Goal: Transaction & Acquisition: Purchase product/service

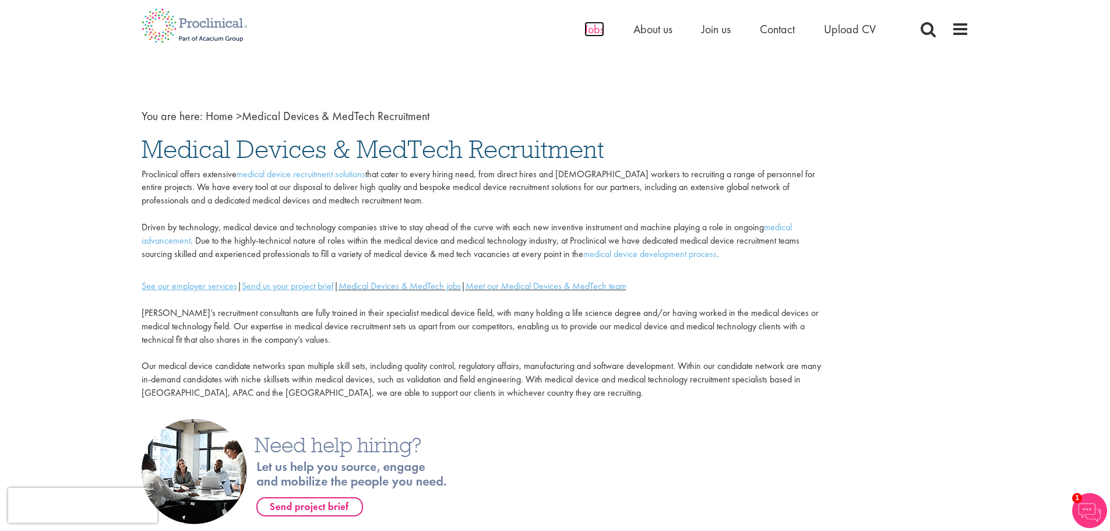
click at [585, 33] on span "Jobs" at bounding box center [594, 29] width 20 height 15
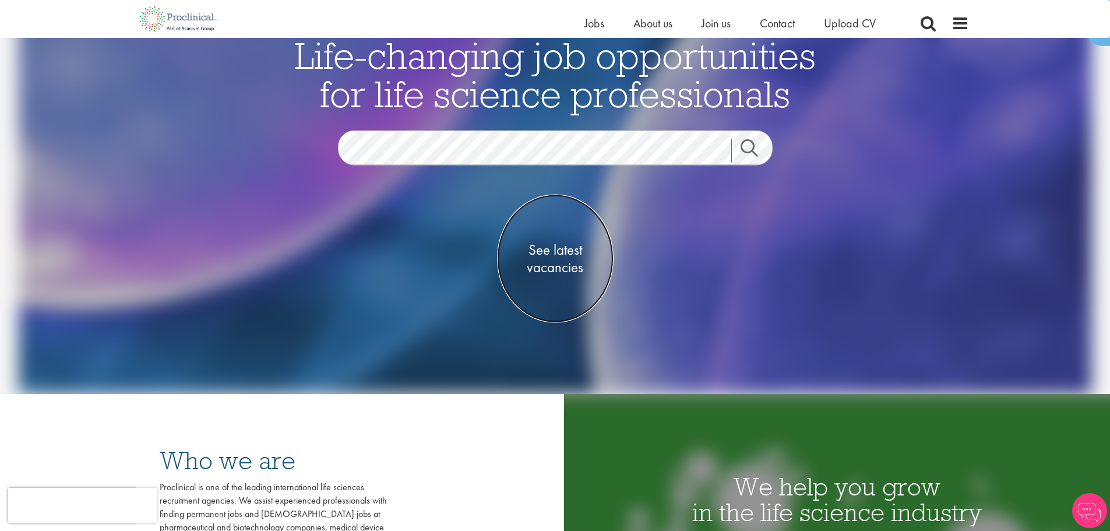
click at [547, 248] on span "See latest vacancies" at bounding box center [555, 258] width 116 height 35
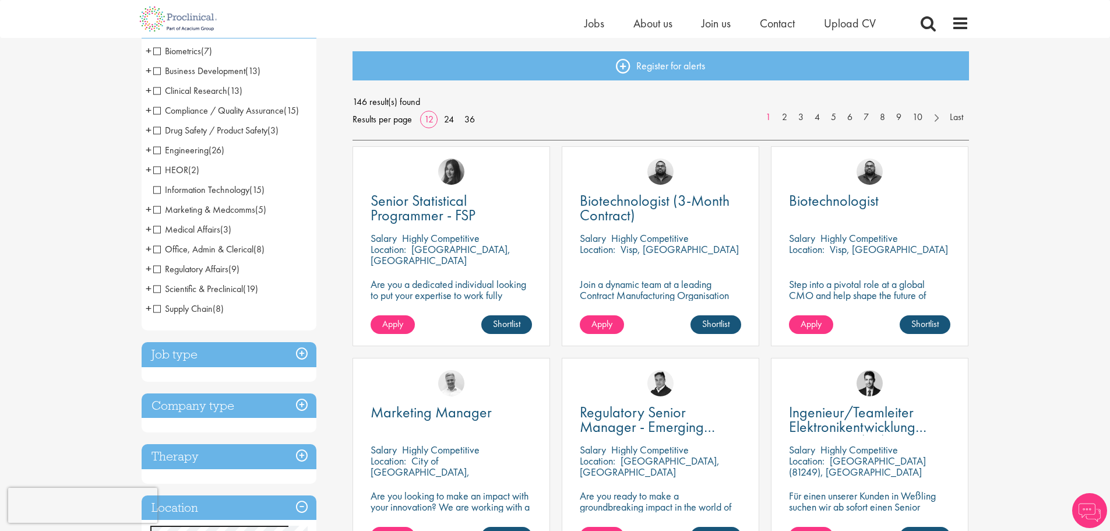
scroll to position [233, 0]
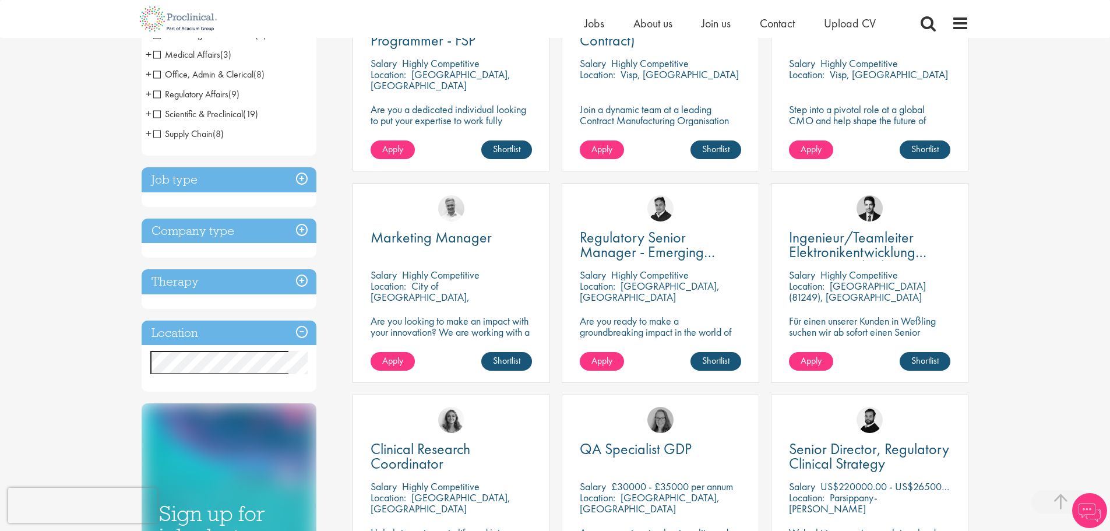
click at [60, 356] on div "You are here: Home > Job search Discipline Biometrics (7) - + Statistics (4) Da…" at bounding box center [555, 469] width 1110 height 1520
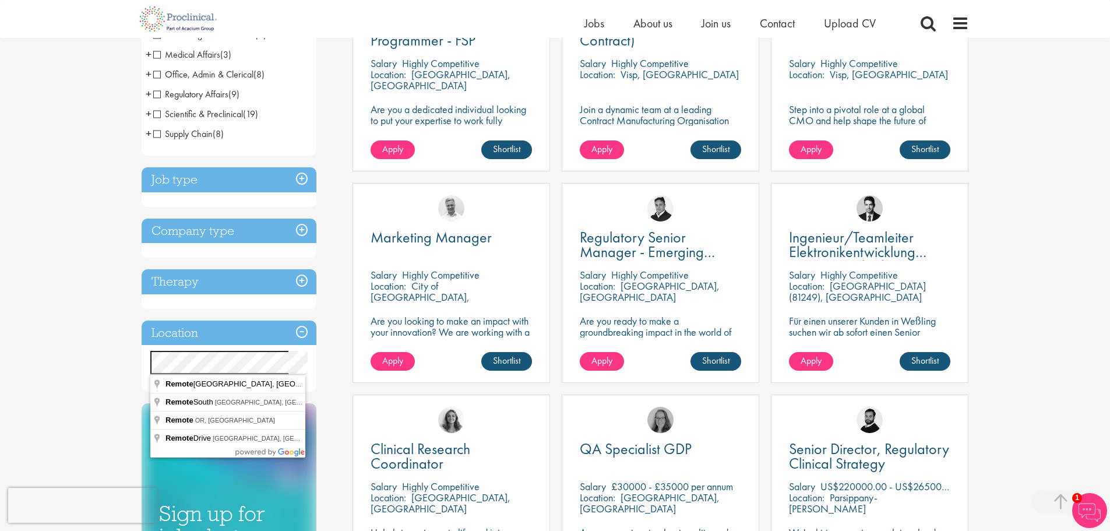
click at [0, 319] on div "You are here: Home > Job search Discipline Biometrics (7) - + Statistics (4) Da…" at bounding box center [555, 469] width 1110 height 1520
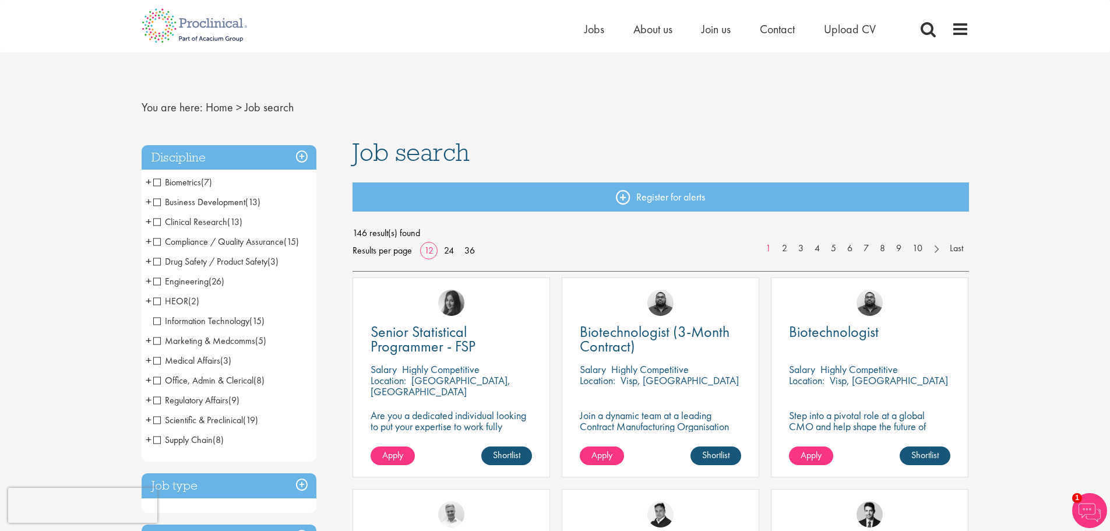
scroll to position [233, 0]
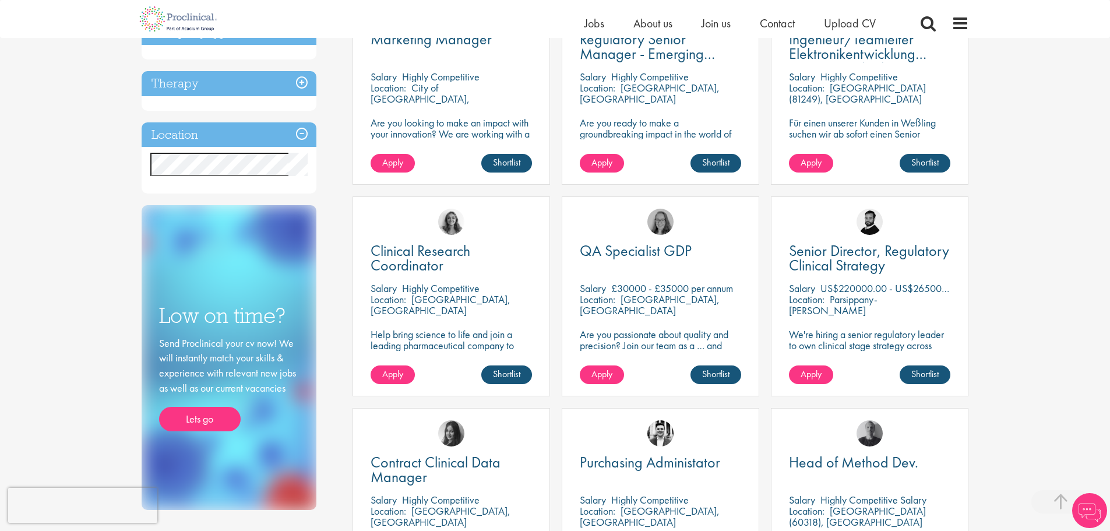
scroll to position [466, 0]
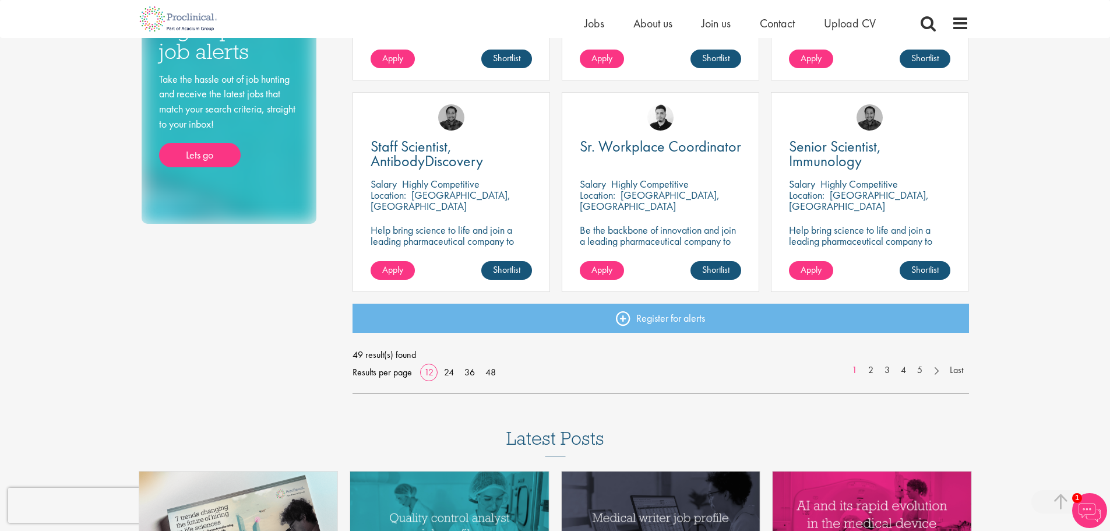
scroll to position [807, 0]
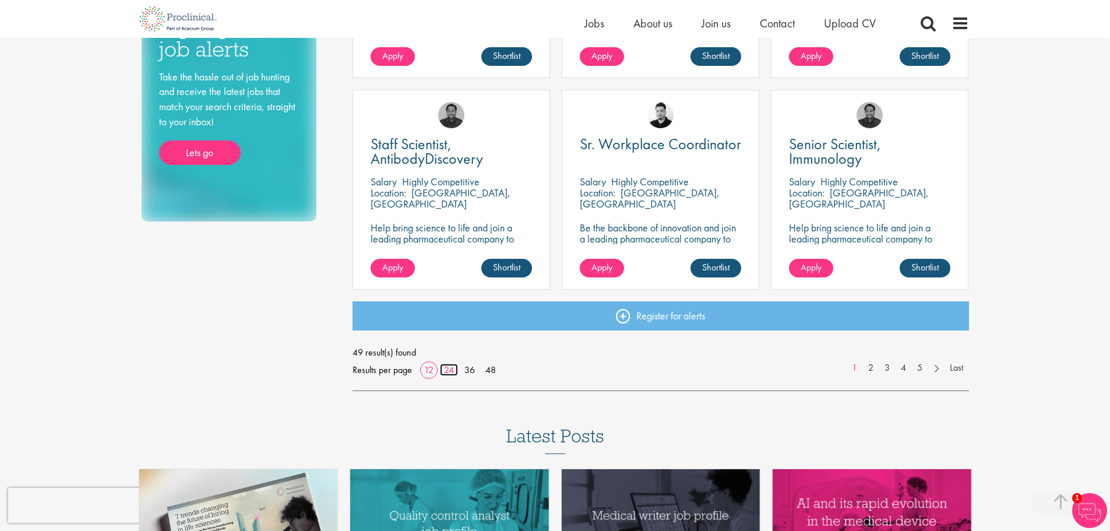
click at [448, 370] on link "24" at bounding box center [449, 369] width 18 height 12
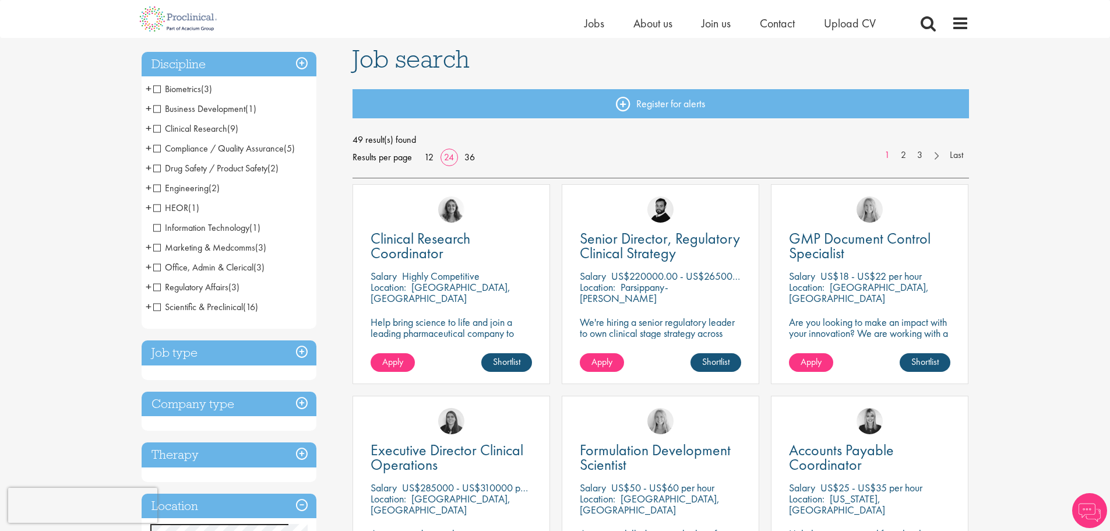
scroll to position [859, 0]
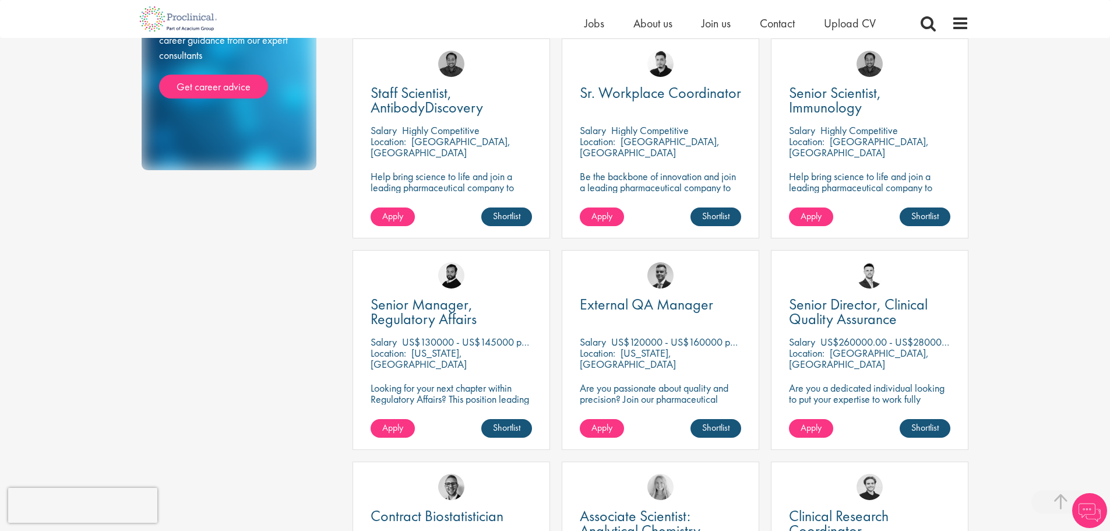
click at [1101, 236] on html "This website uses cookies. By continuing to use this site, you are giving your …" at bounding box center [555, 396] width 1110 height 2511
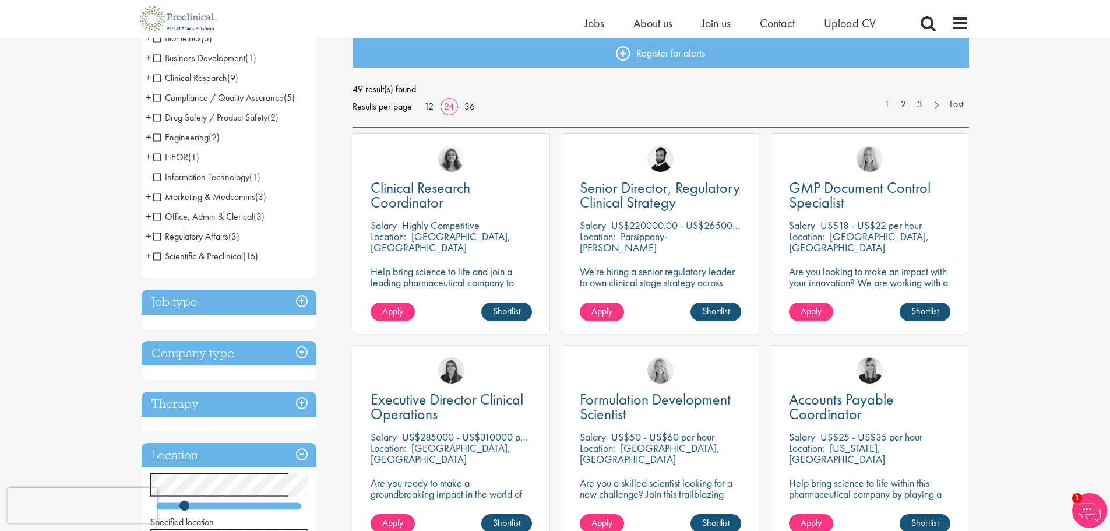
scroll to position [11, 0]
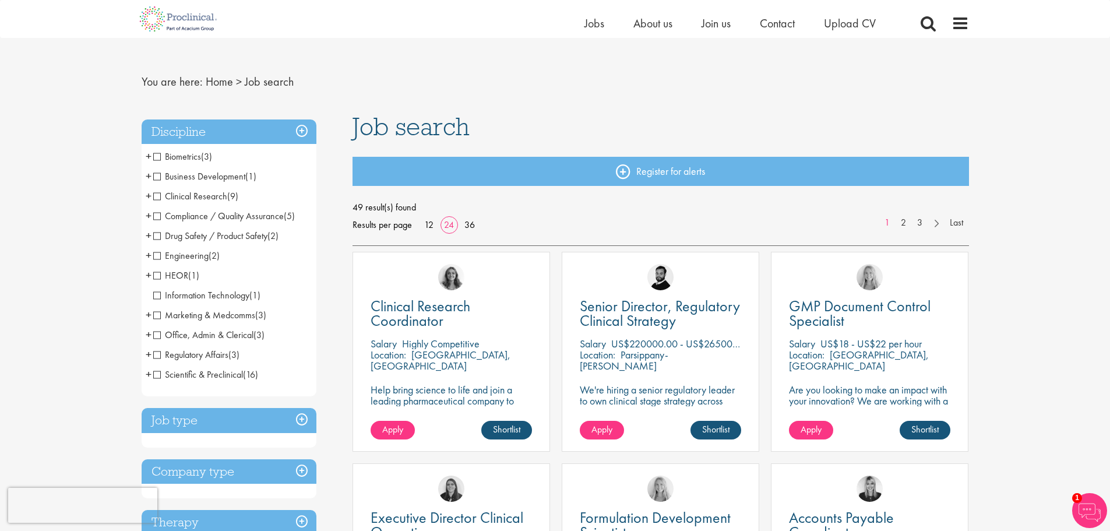
click at [158, 175] on span "Business Development" at bounding box center [199, 176] width 92 height 12
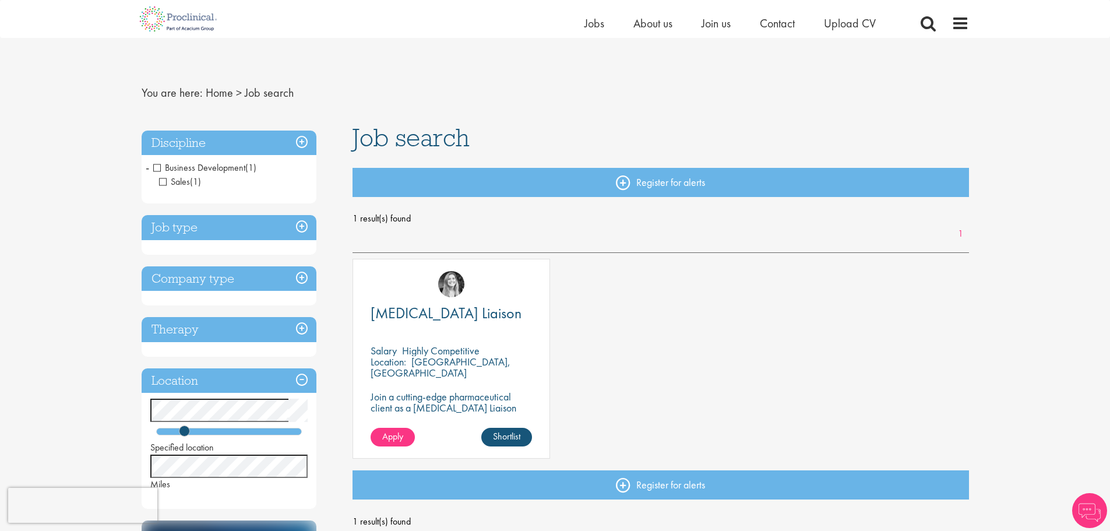
scroll to position [58, 0]
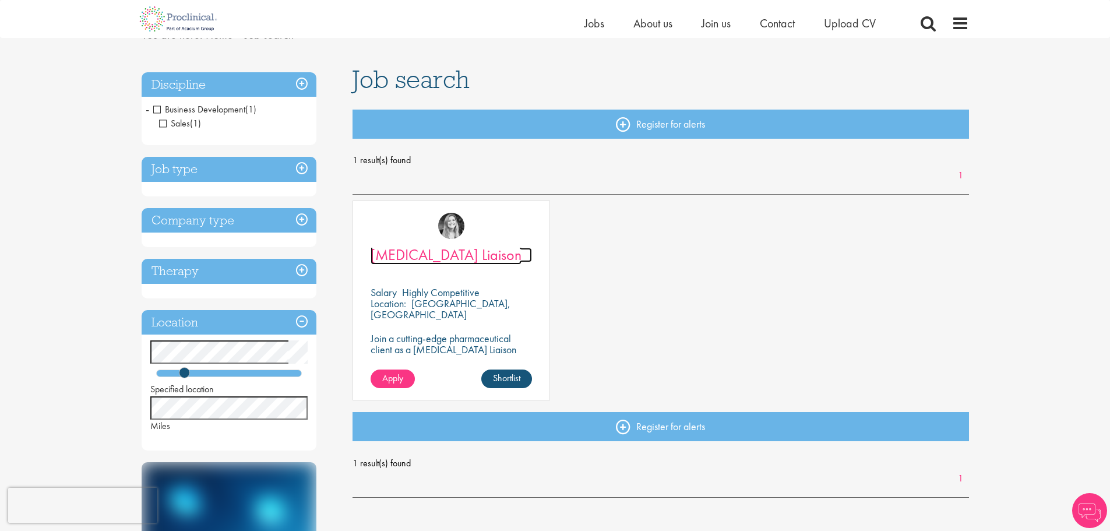
click at [474, 253] on span "[MEDICAL_DATA] Liaison" at bounding box center [445, 255] width 151 height 20
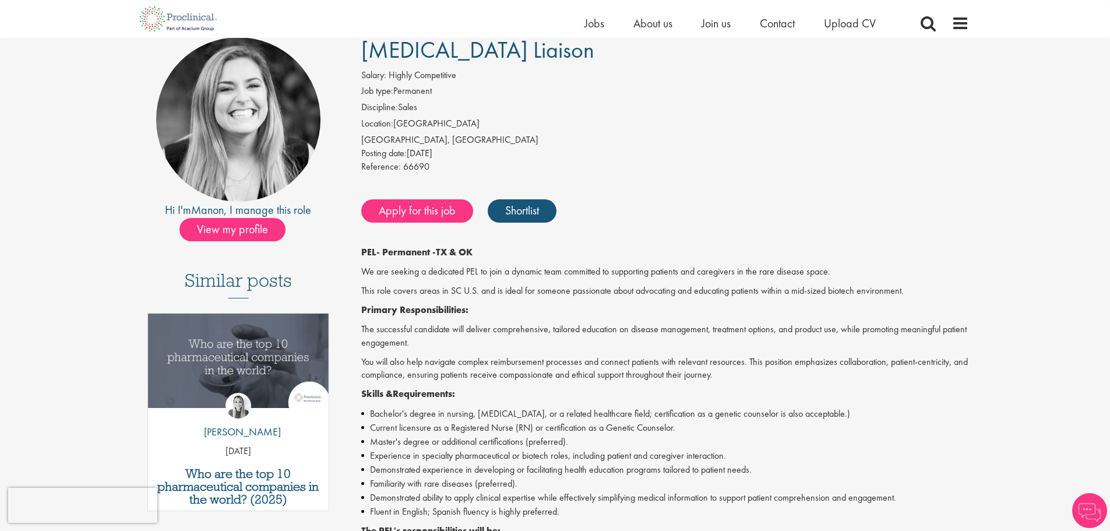
scroll to position [175, 0]
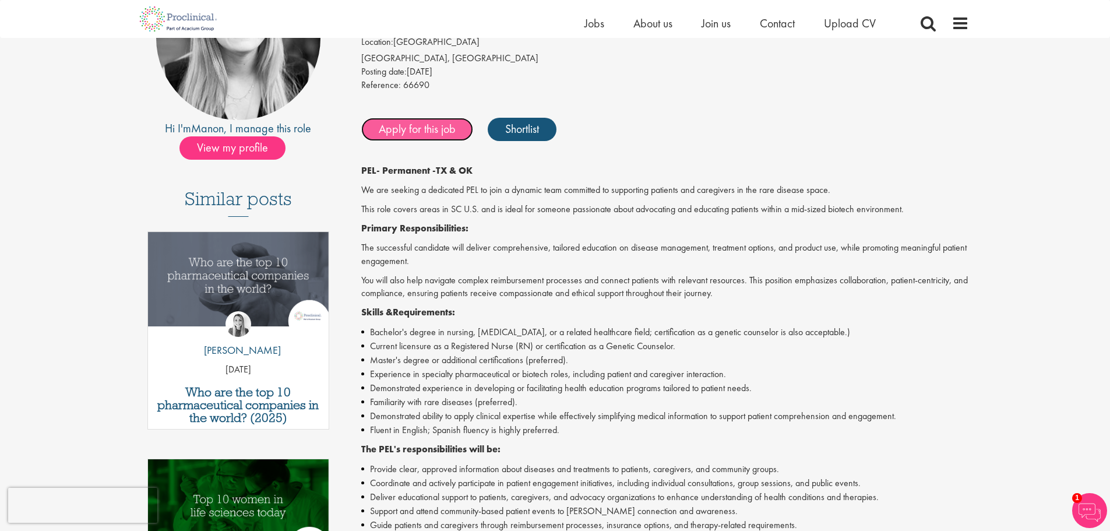
click at [417, 140] on link "Apply for this job" at bounding box center [417, 129] width 112 height 23
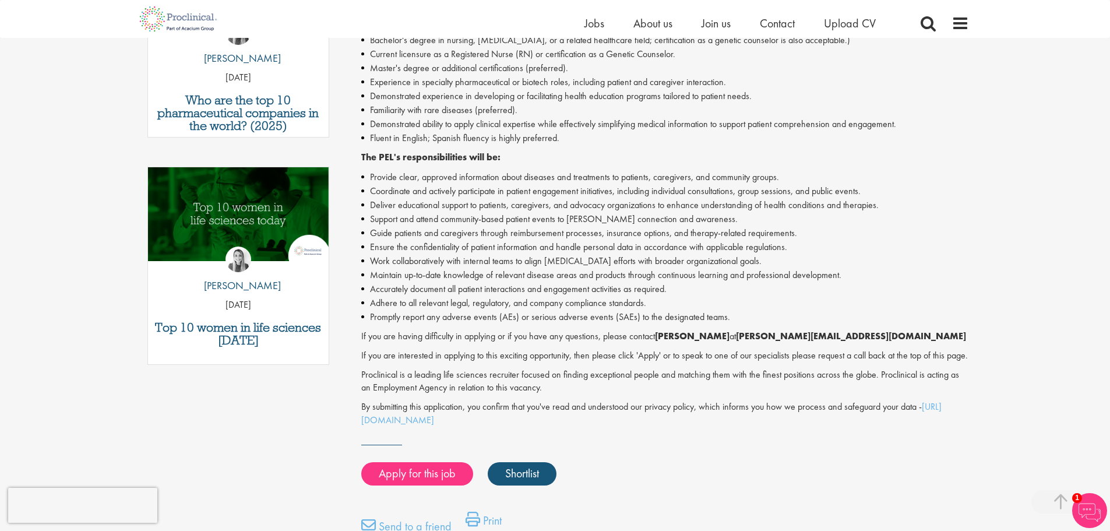
scroll to position [591, 0]
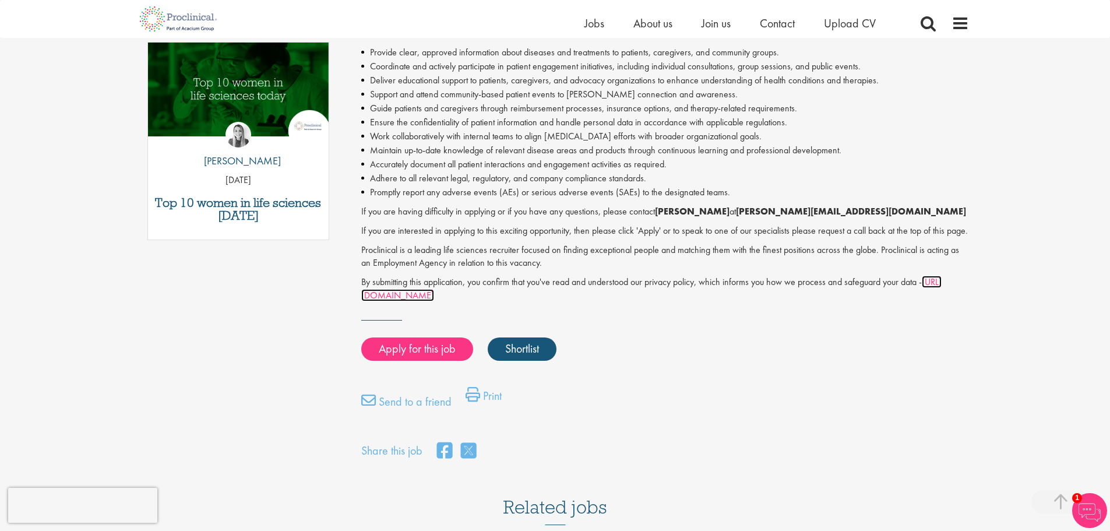
click at [454, 301] on link "https://www.proclinical.com/privacy-policy" at bounding box center [651, 288] width 580 height 26
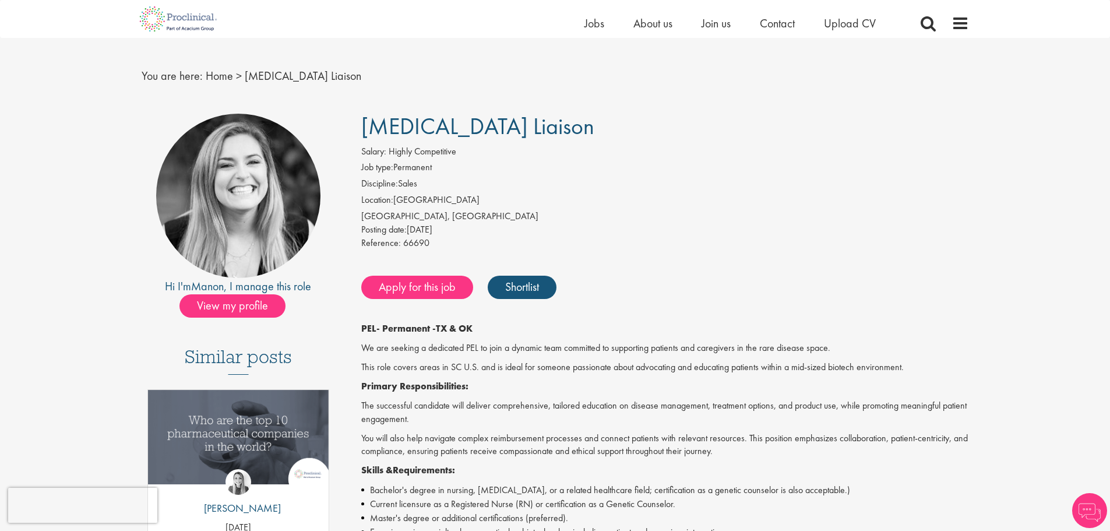
scroll to position [9, 0]
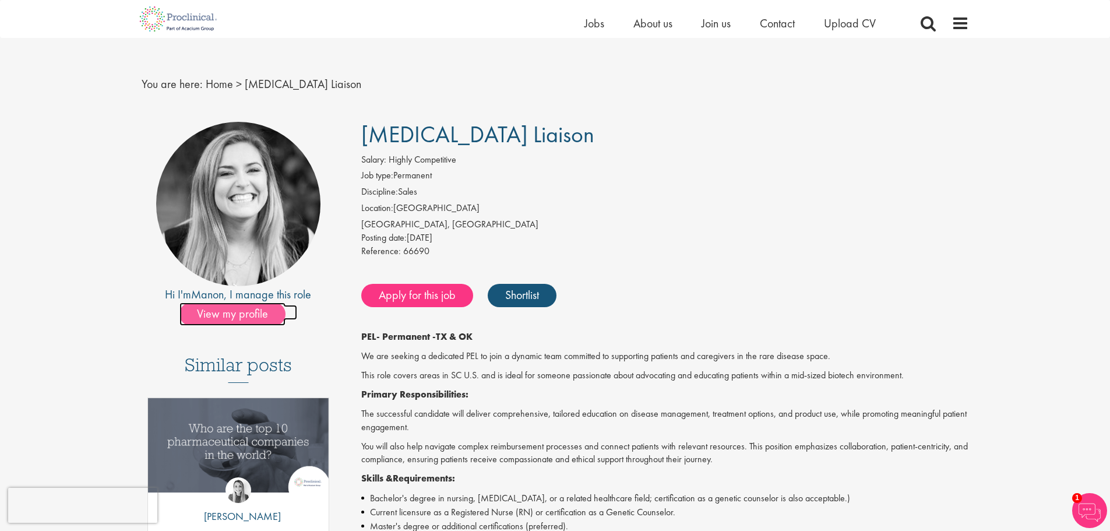
click at [225, 319] on span "View my profile" at bounding box center [232, 313] width 106 height 23
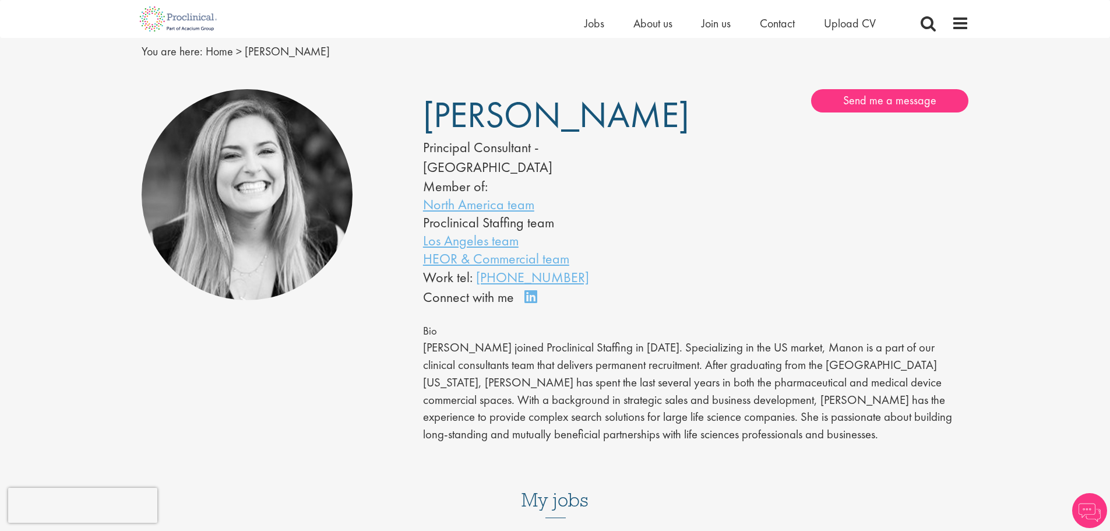
scroll to position [58, 0]
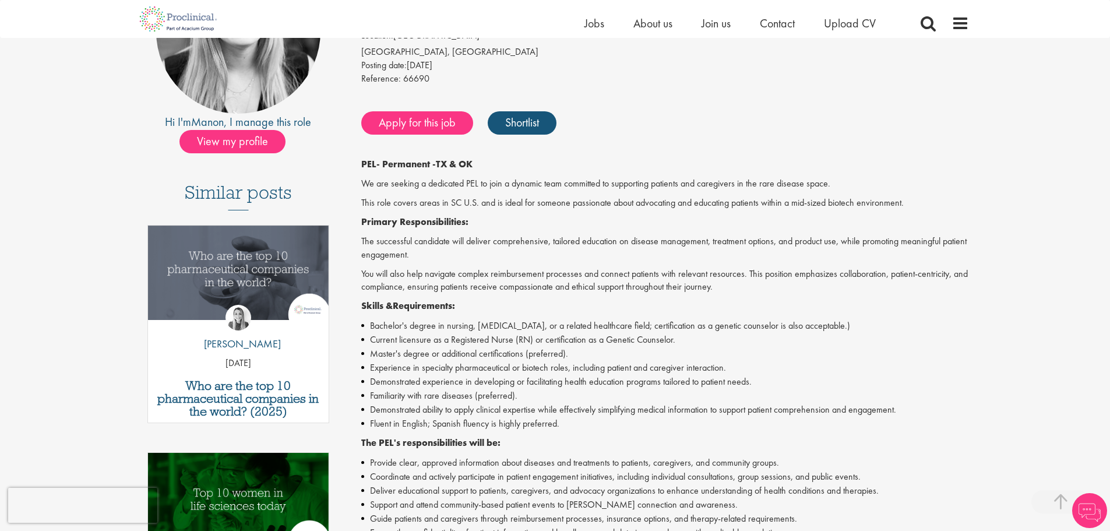
scroll to position [183, 0]
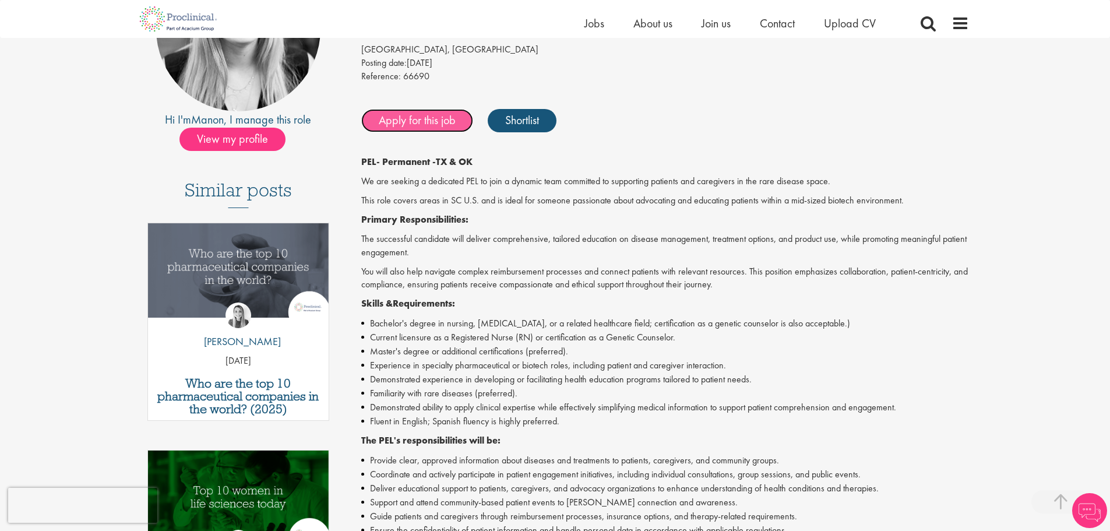
click at [409, 122] on link "Apply for this job" at bounding box center [417, 120] width 112 height 23
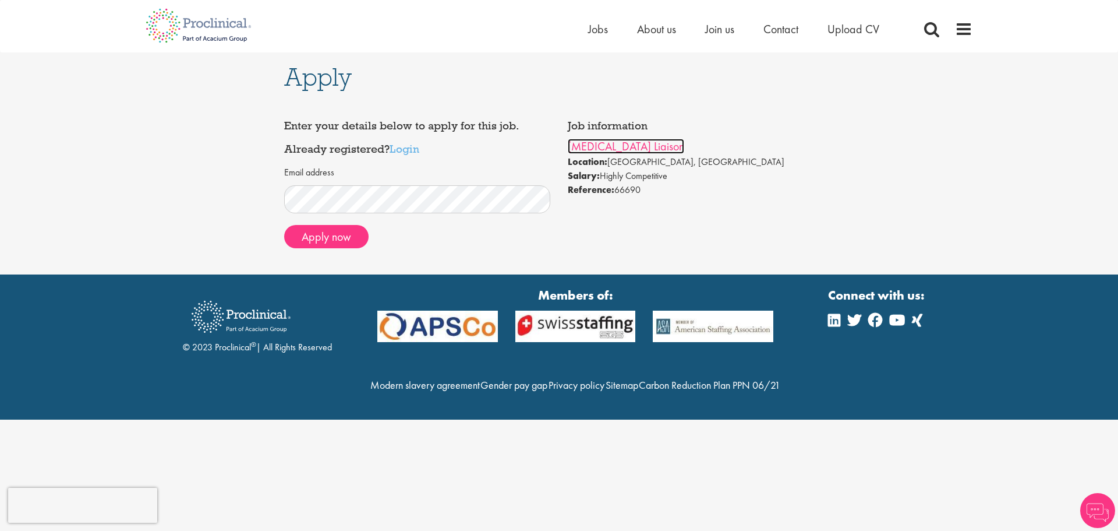
click at [621, 147] on link "[MEDICAL_DATA] Liaison" at bounding box center [626, 146] width 116 height 15
